Goal: Transaction & Acquisition: Purchase product/service

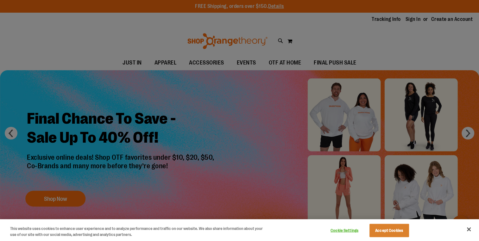
click at [413, 22] on div at bounding box center [239, 120] width 479 height 241
click at [380, 235] on button "Accept Cookies" at bounding box center [390, 230] width 40 height 13
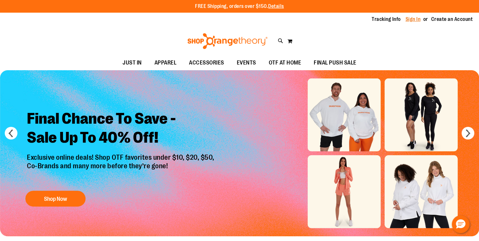
click at [415, 22] on link "Sign In" at bounding box center [413, 19] width 15 height 7
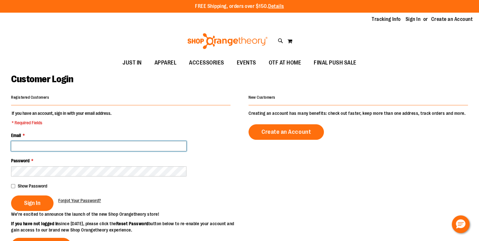
click at [43, 146] on input "Email *" at bounding box center [98, 146] width 175 height 10
paste input "**********"
type input "**********"
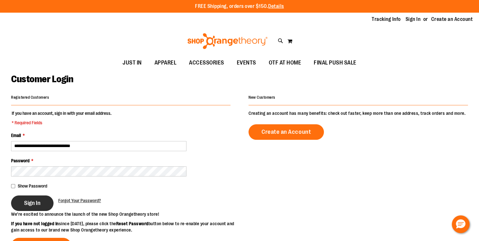
click at [27, 208] on button "Sign In" at bounding box center [32, 204] width 42 height 16
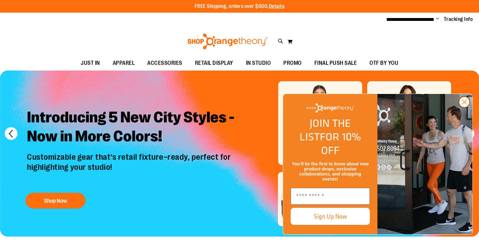
click at [465, 107] on circle "Close dialog" at bounding box center [464, 102] width 10 height 10
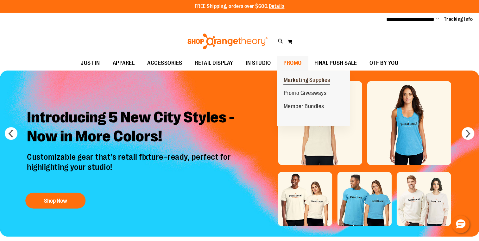
click at [311, 82] on span "Marketing Supplies" at bounding box center [307, 81] width 47 height 8
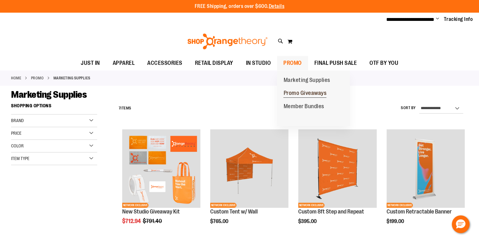
click at [305, 94] on span "Promo Giveaways" at bounding box center [305, 94] width 43 height 8
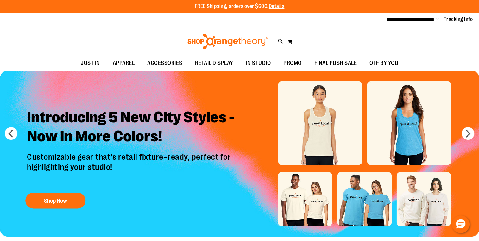
click at [275, 42] on div "Toggle Nav Search Popular Suggestions Advanced Search" at bounding box center [239, 41] width 479 height 29
click at [279, 42] on icon at bounding box center [280, 41] width 5 height 7
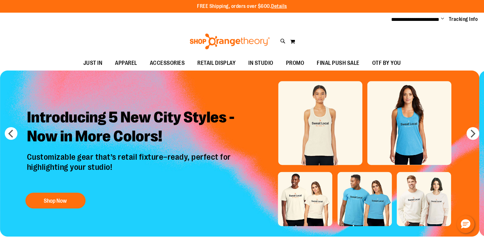
click at [134, 73] on span "2025 Marathon Unisex Distance Tee 13.1" at bounding box center [132, 72] width 79 height 5
type input "********"
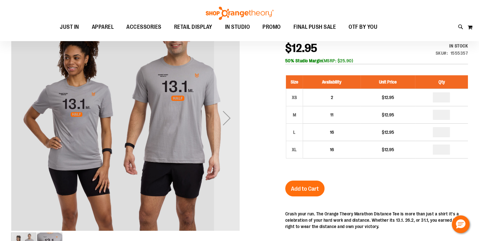
scroll to position [82, 0]
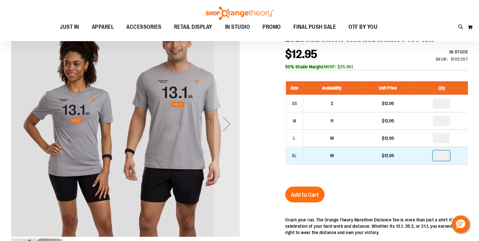
click at [441, 157] on input "number" at bounding box center [441, 156] width 17 height 10
type input "*"
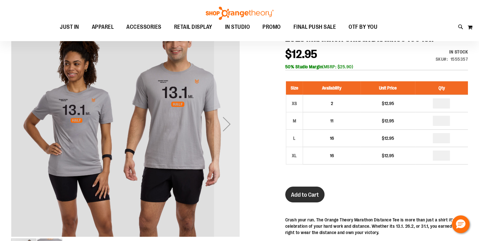
click at [300, 201] on button "Add to Cart" at bounding box center [304, 195] width 39 height 16
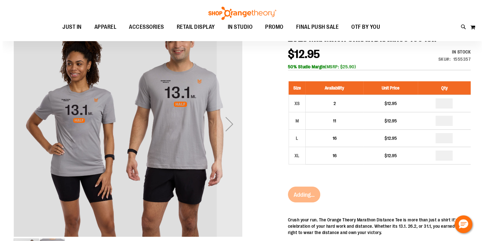
scroll to position [0, 0]
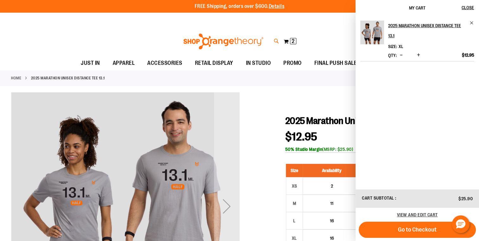
click at [277, 40] on icon at bounding box center [276, 41] width 5 height 7
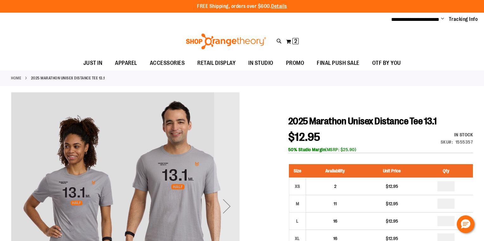
click at [249, 36] on input "Search" at bounding box center [241, 35] width 383 height 21
click at [158, 155] on span "2025 Marathon Unisex Distance Tee 26.2" at bounding box center [133, 154] width 80 height 5
type input "********"
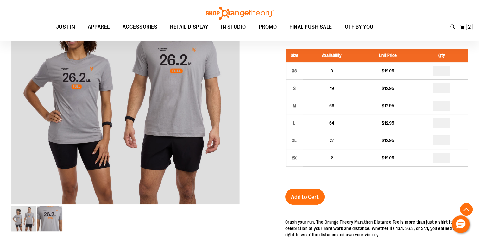
scroll to position [137, 0]
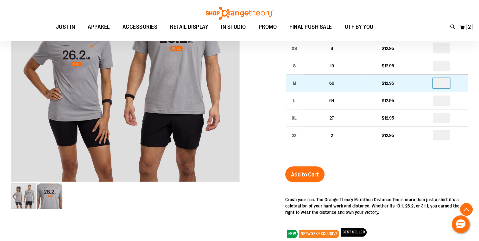
click at [441, 84] on input "number" at bounding box center [441, 83] width 17 height 10
type input "*"
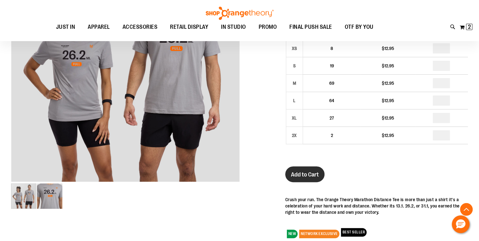
click at [305, 169] on button "Add to Cart" at bounding box center [304, 175] width 39 height 16
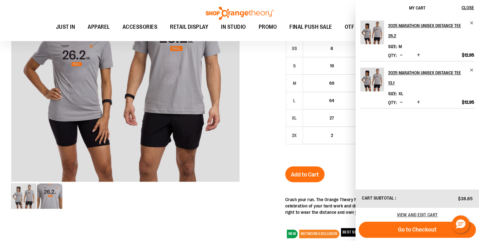
click at [29, 26] on ul "JUST IN JUST IN Balanced Basics New for Women New for Men New Accessories New B…" at bounding box center [214, 27] width 401 height 15
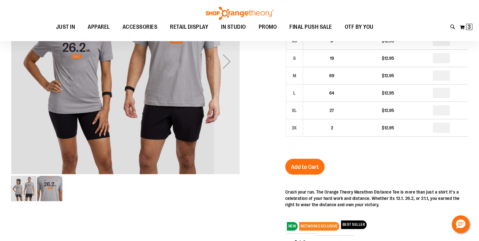
scroll to position [51, 0]
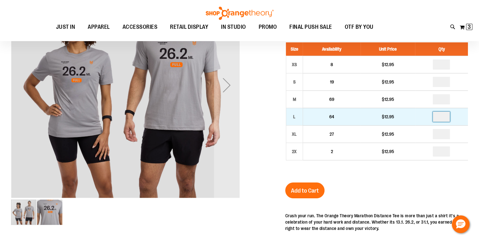
click at [443, 121] on input "number" at bounding box center [441, 117] width 17 height 10
type input "*"
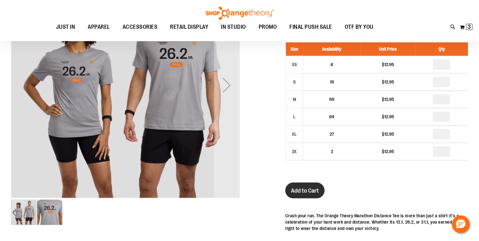
click at [308, 192] on span "Add to Cart" at bounding box center [305, 191] width 28 height 7
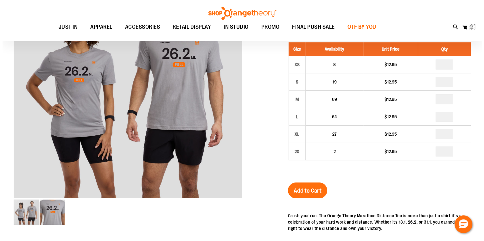
scroll to position [0, 0]
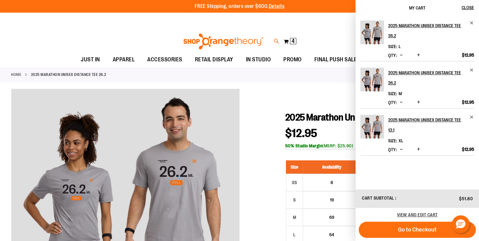
click at [276, 41] on icon at bounding box center [276, 41] width 5 height 7
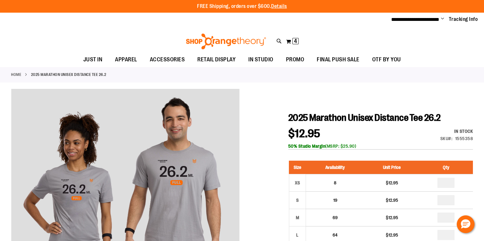
click at [170, 108] on span "$12.95" at bounding box center [143, 108] width 100 height 6
type input "********"
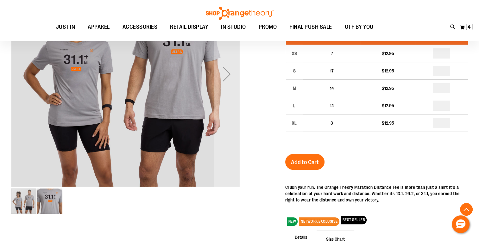
scroll to position [108, 0]
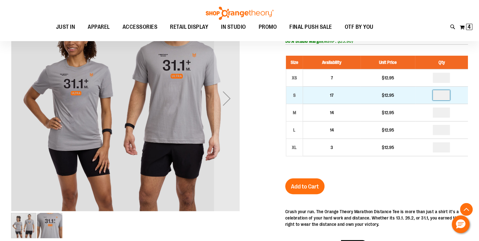
click at [438, 99] on input "number" at bounding box center [441, 95] width 17 height 10
type input "*"
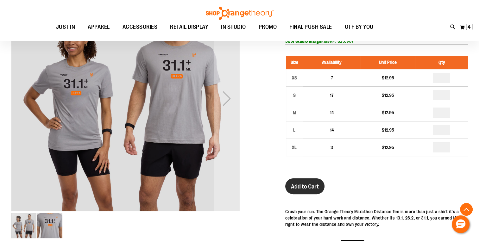
click at [309, 194] on button "Add to Cart" at bounding box center [304, 187] width 39 height 16
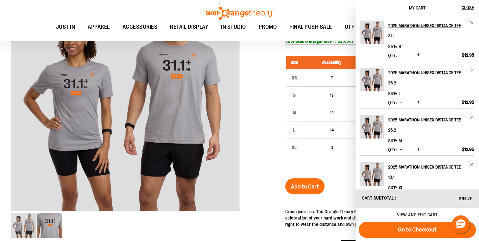
click at [251, 103] on div at bounding box center [239, 163] width 457 height 358
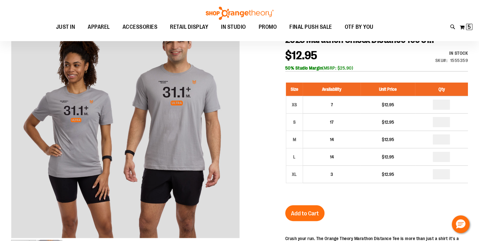
scroll to position [79, 0]
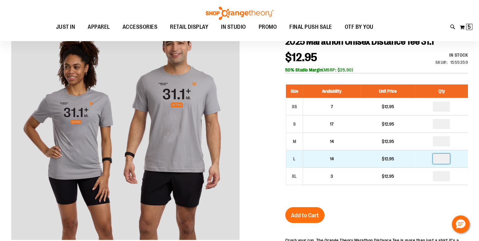
click at [442, 160] on input "number" at bounding box center [441, 159] width 17 height 10
type input "*"
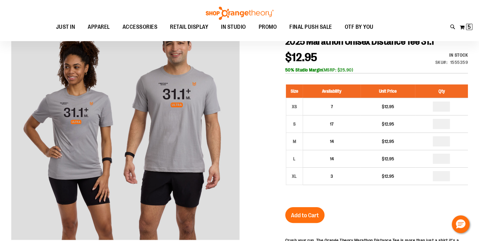
drag, startPoint x: 398, startPoint y: 198, endPoint x: 339, endPoint y: 206, distance: 60.0
click at [339, 206] on div "2025 Marathon Unisex Distance Tee 31.1 $12.95 In stock Only %1 left SKU 1555359…" at bounding box center [376, 203] width 183 height 335
click at [285, 222] on div "Add to Cart" at bounding box center [304, 219] width 39 height 24
click at [303, 216] on span "Add to Cart" at bounding box center [305, 215] width 28 height 7
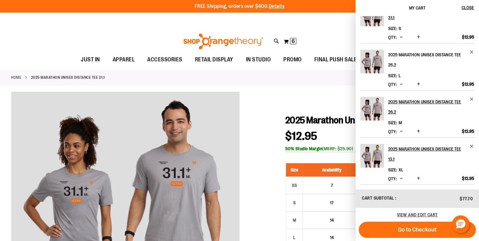
scroll to position [65, 0]
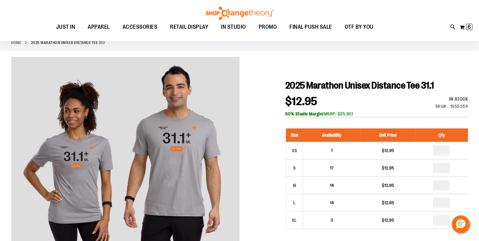
scroll to position [34, 0]
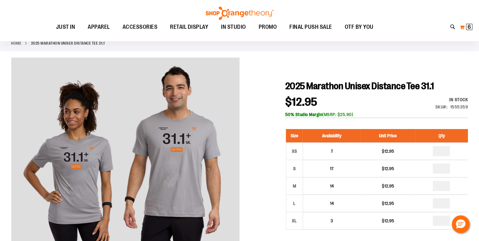
click at [472, 29] on span "6 6 items" at bounding box center [469, 27] width 6 height 6
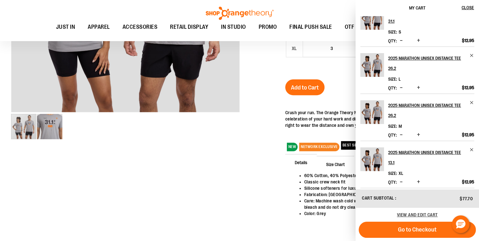
scroll to position [65, 0]
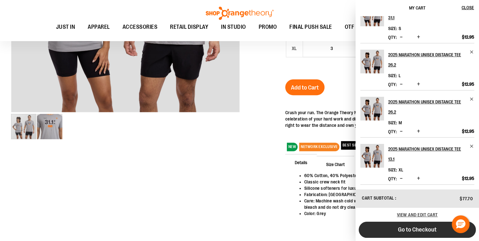
click at [399, 233] on span "Go to Checkout" at bounding box center [417, 229] width 39 height 7
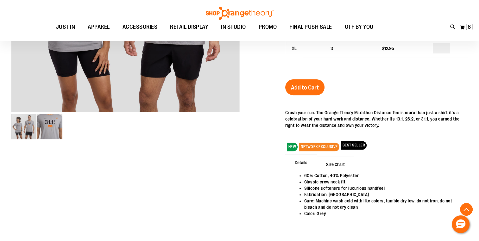
click at [373, 94] on div "2025 Marathon Unisex Distance Tee 31.1 $12.95 In stock Only %1 left SKU 1555359…" at bounding box center [376, 75] width 183 height 335
click at [469, 27] on span "6" at bounding box center [469, 27] width 3 height 6
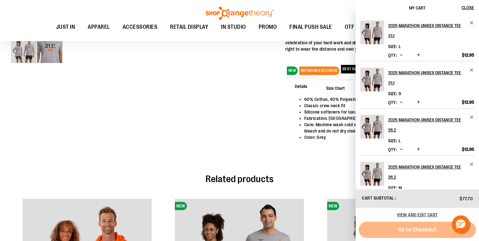
scroll to position [546, 0]
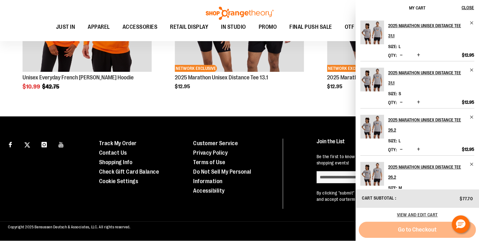
click at [402, 229] on div "Go to Checkout" at bounding box center [417, 230] width 117 height 16
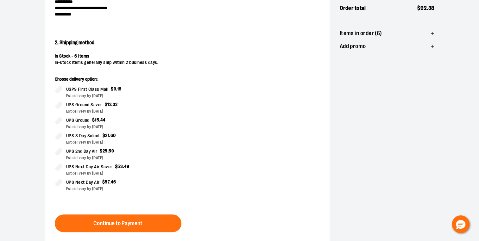
scroll to position [108, 0]
drag, startPoint x: 441, startPoint y: 214, endPoint x: 468, endPoint y: 138, distance: 80.2
click at [468, 138] on section "**********" at bounding box center [239, 112] width 479 height 353
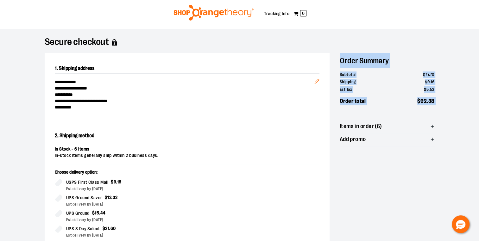
scroll to position [13, 0]
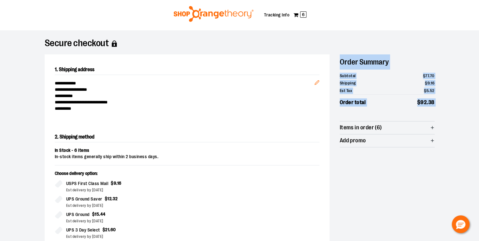
click at [409, 211] on div "**********" at bounding box center [240, 213] width 390 height 318
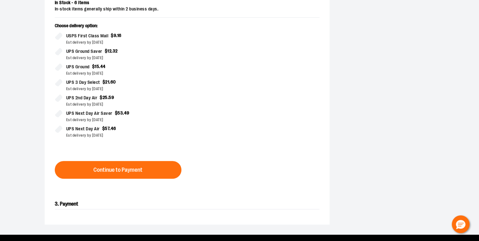
scroll to position [160, 0]
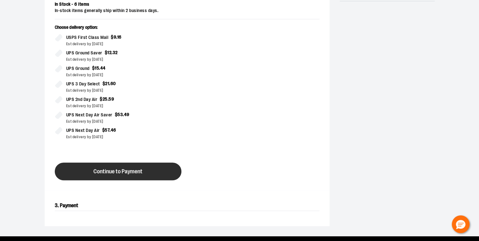
click at [124, 176] on button "Continue to Payment" at bounding box center [118, 172] width 127 height 18
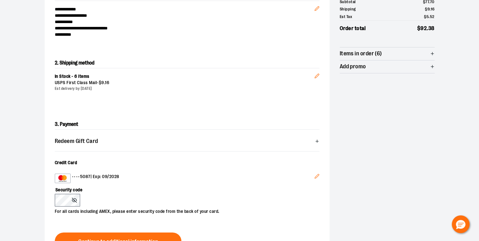
scroll to position [119, 0]
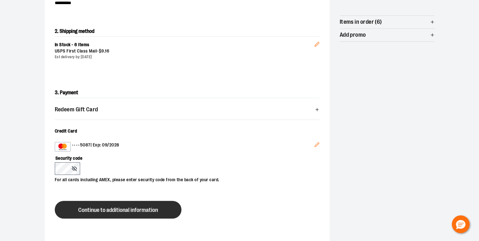
click at [147, 215] on button "Continue to additional information" at bounding box center [118, 210] width 127 height 18
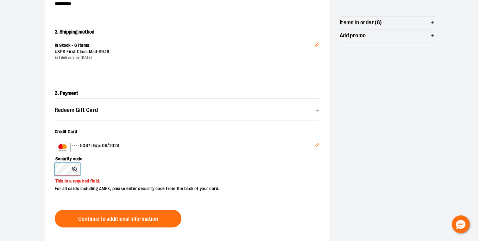
scroll to position [120, 0]
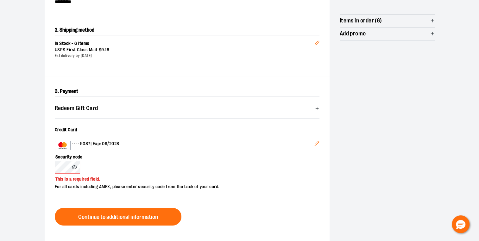
click at [318, 145] on icon "Edit" at bounding box center [317, 143] width 5 height 5
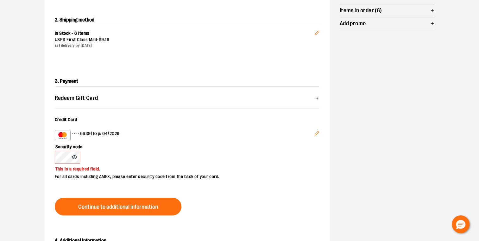
scroll to position [135, 0]
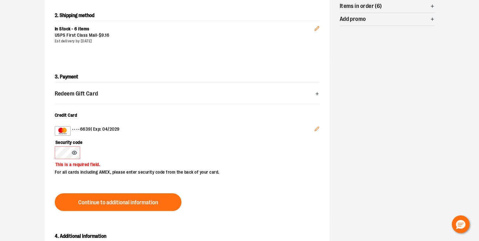
click at [351, 137] on div "**********" at bounding box center [240, 95] width 390 height 324
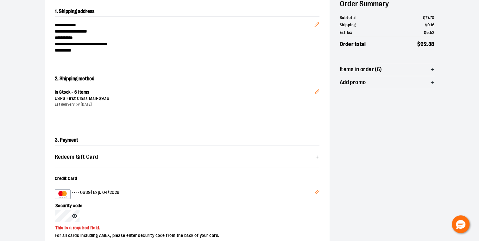
scroll to position [52, 0]
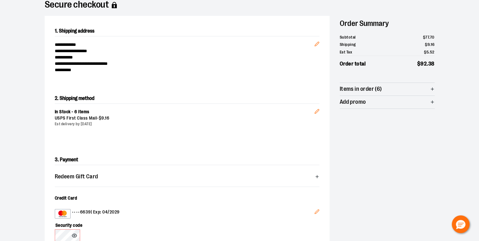
click at [12, 189] on div "**********" at bounding box center [240, 171] width 456 height 359
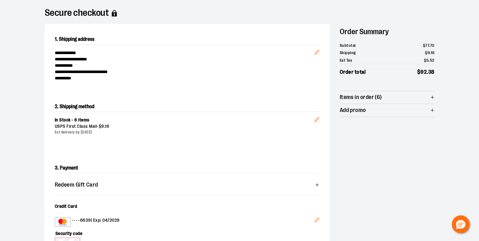
scroll to position [80, 0]
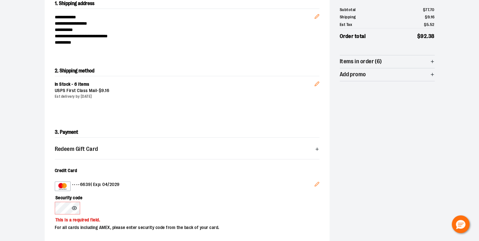
click at [111, 205] on div "Security code This is a required field. For all cards including AMEX, please en…" at bounding box center [184, 211] width 258 height 40
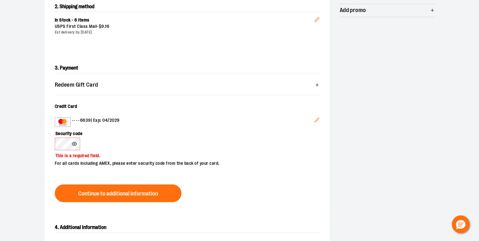
scroll to position [144, 0]
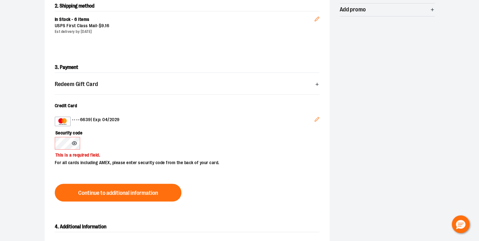
click at [24, 166] on div "**********" at bounding box center [240, 78] width 456 height 359
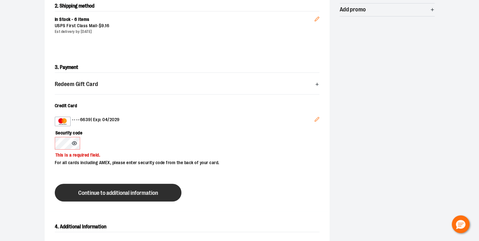
click at [120, 187] on button "Continue to additional information" at bounding box center [118, 193] width 127 height 18
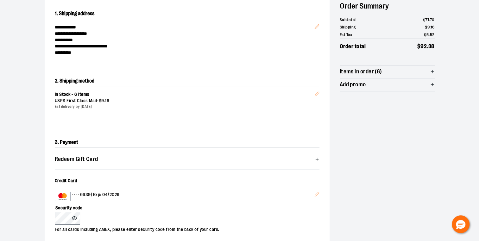
scroll to position [43, 0]
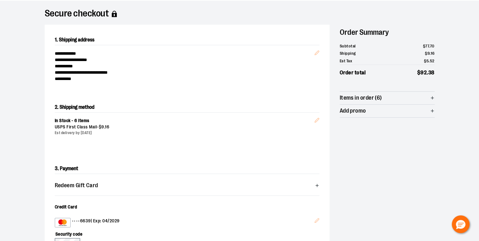
click at [303, 205] on label "Credit Card" at bounding box center [187, 207] width 265 height 6
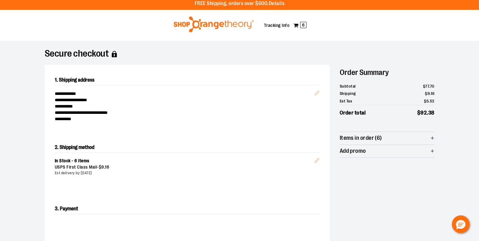
scroll to position [2, 0]
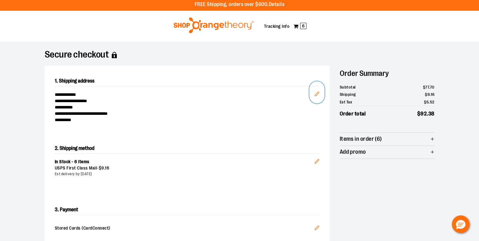
click at [316, 93] on icon "Edit" at bounding box center [317, 94] width 5 height 5
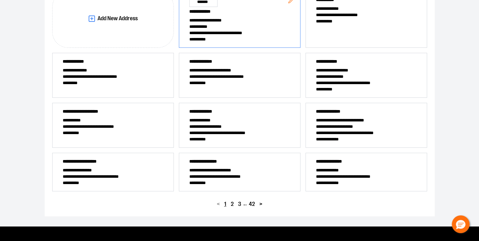
scroll to position [125, 0]
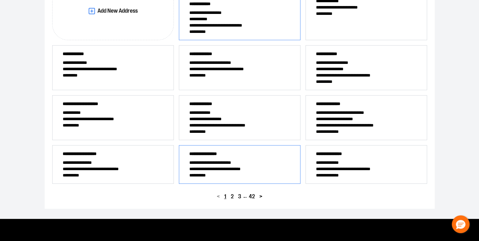
click at [235, 175] on span "**********" at bounding box center [239, 175] width 101 height 6
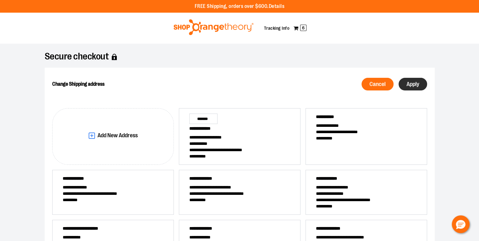
click at [409, 83] on span "Apply" at bounding box center [413, 84] width 13 height 6
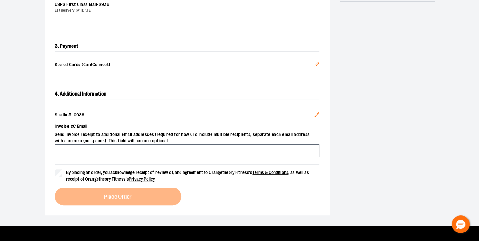
scroll to position [160, 0]
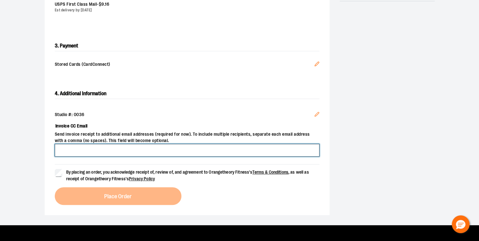
click at [87, 146] on input "Invoice CC Email" at bounding box center [187, 150] width 265 height 13
type input "*"
type input "**********"
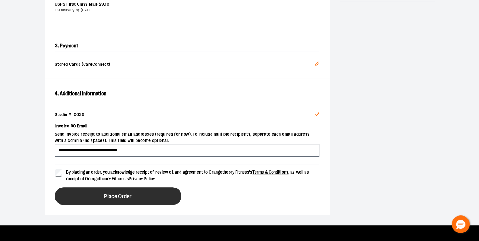
click at [86, 193] on button "Place Order" at bounding box center [118, 197] width 127 height 18
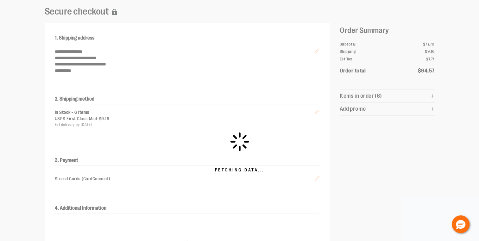
scroll to position [67, 0]
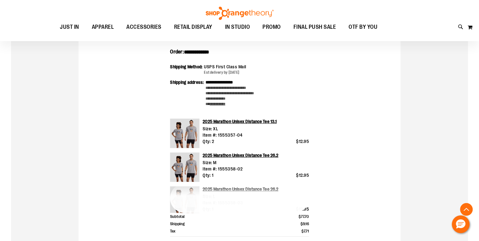
scroll to position [155, 0]
